Goal: Transaction & Acquisition: Purchase product/service

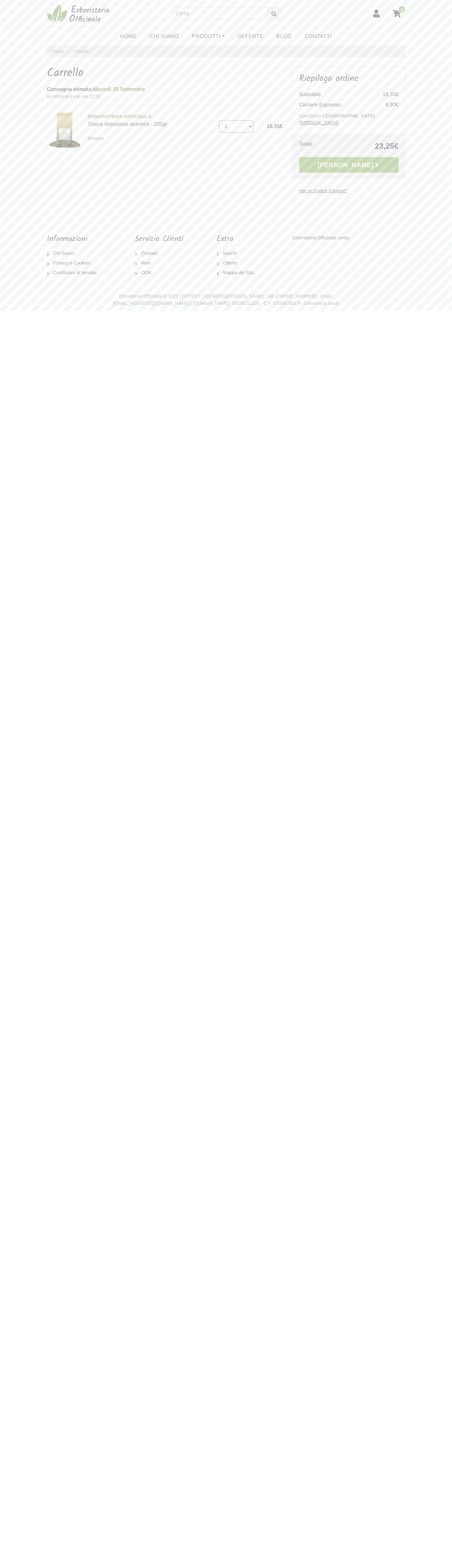
select select "9"
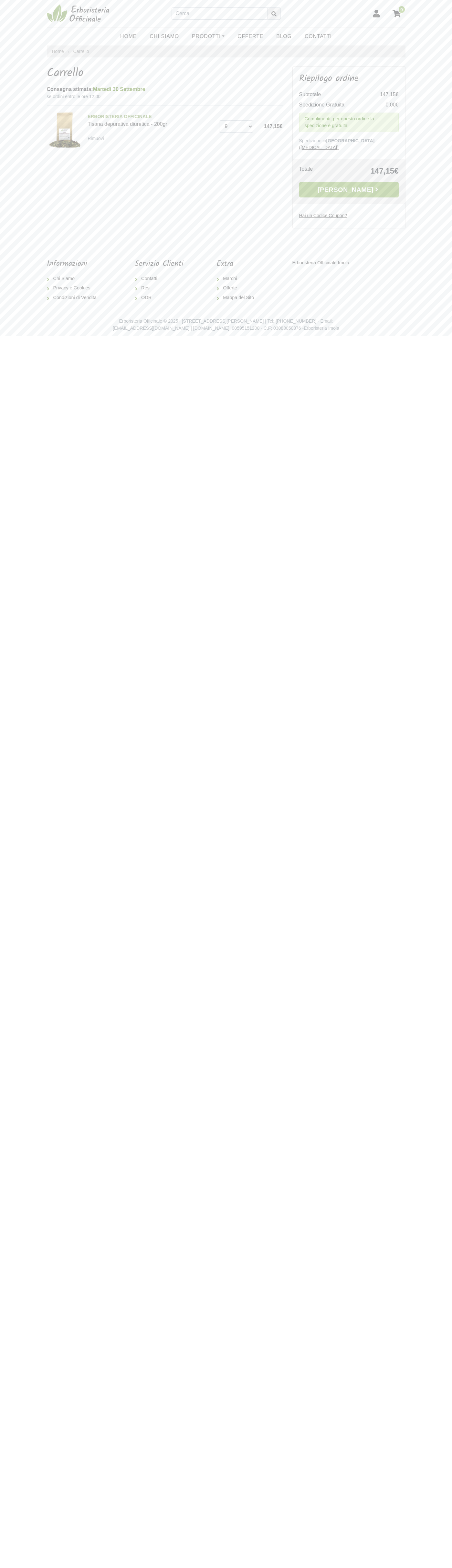
click at [348, 183] on link "[PERSON_NAME]" at bounding box center [348, 189] width 99 height 15
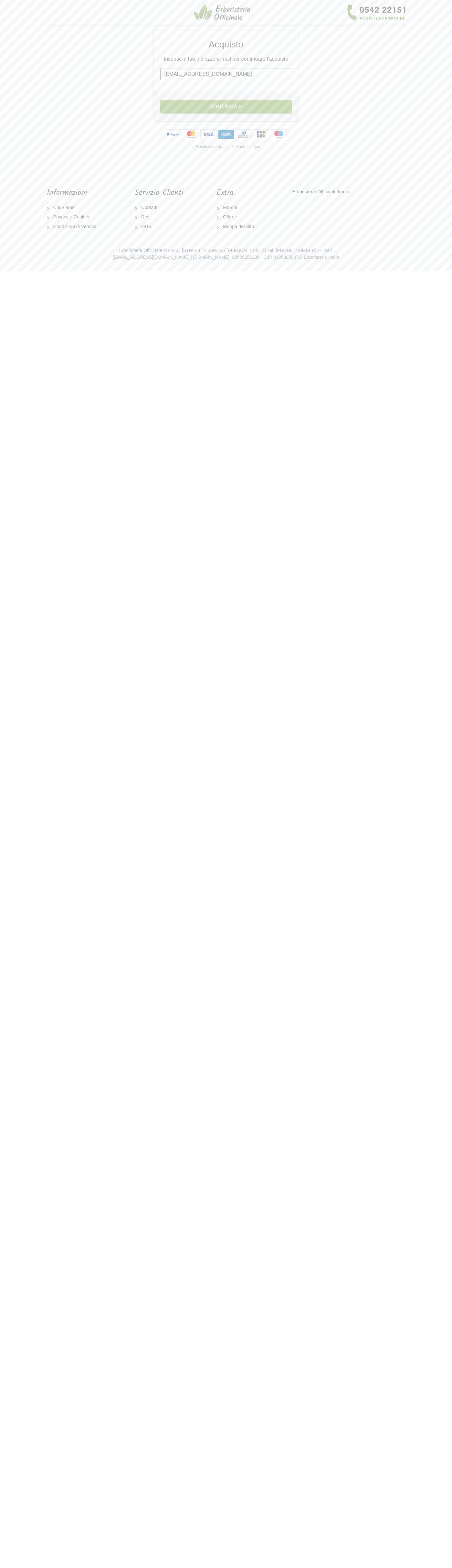
type input "[EMAIL_ADDRESS][DOMAIN_NAME]"
click at [226, 107] on button "Continua" at bounding box center [226, 107] width 132 height 13
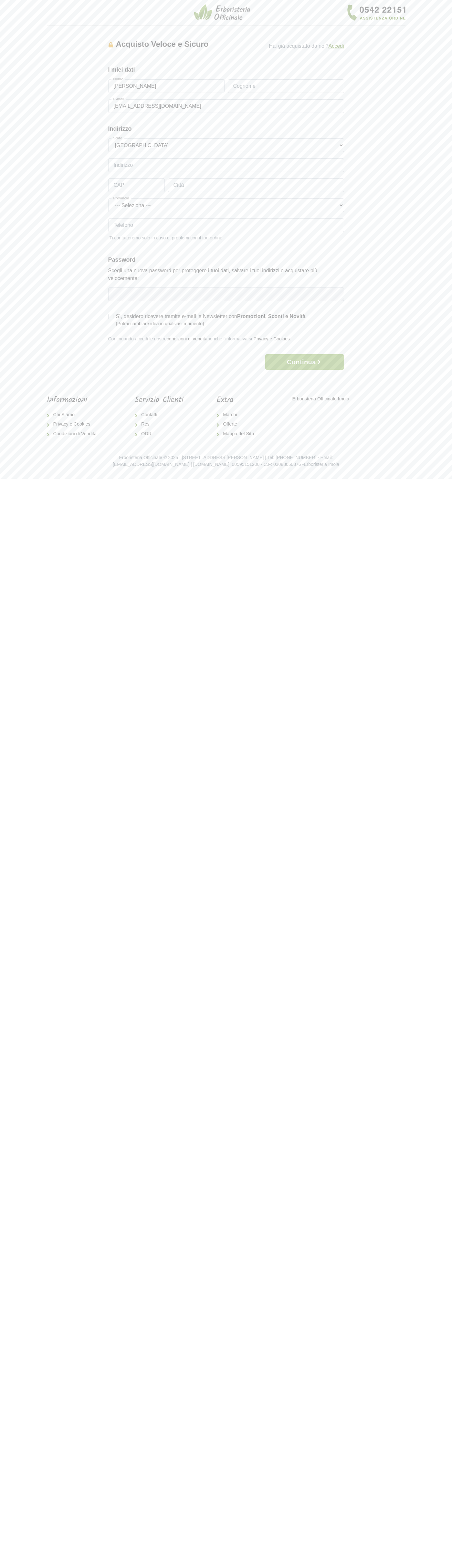
type input "Rossi"
type input "Via Federico Confalonieri 4"
type input "20124"
type input "milan"
type input "6502530000"
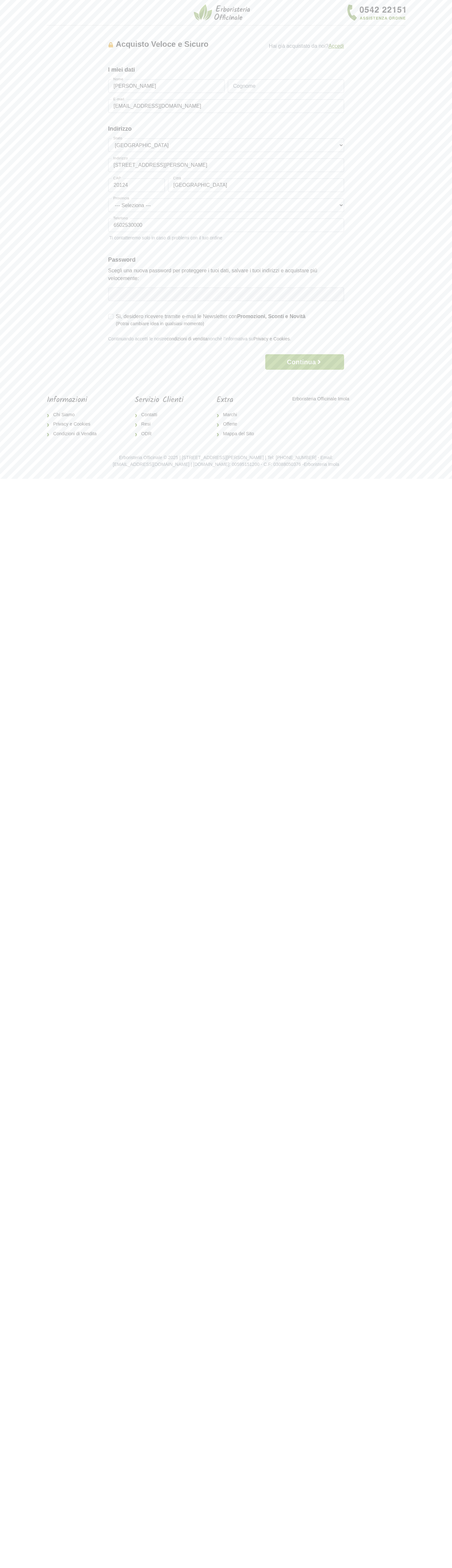
click at [305, 362] on button "Continua" at bounding box center [304, 362] width 79 height 15
type input "Mario Rossi"
type input "Rossi"
type input "Via Federico Confalonieri 4"
click at [305, 378] on button "Continua" at bounding box center [304, 377] width 79 height 15
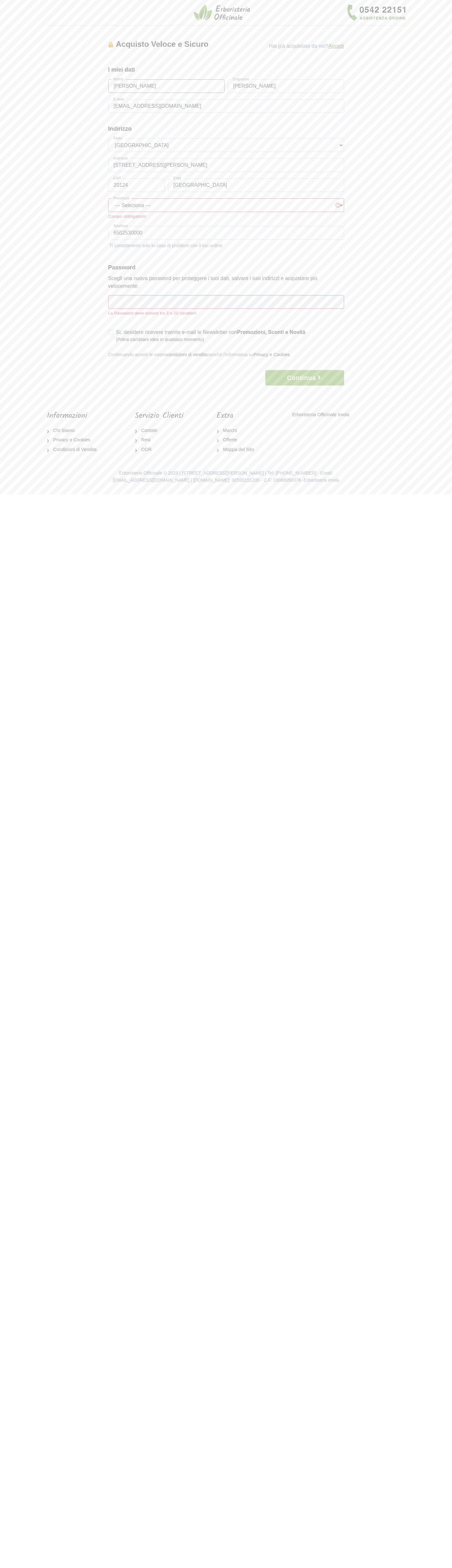
type input "Mario Rossi"
type input "Rossi"
type input "Via Federico Confalonieri 4"
click at [305, 378] on button "Continua" at bounding box center [304, 377] width 79 height 15
